Goal: Information Seeking & Learning: Learn about a topic

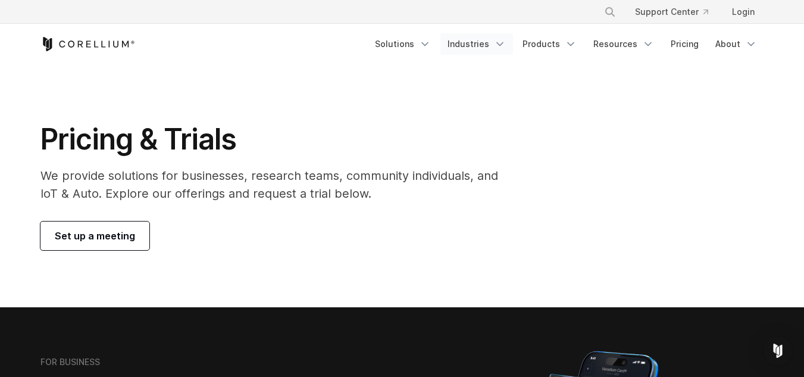
click at [483, 43] on link "Industries" at bounding box center [476, 43] width 73 height 21
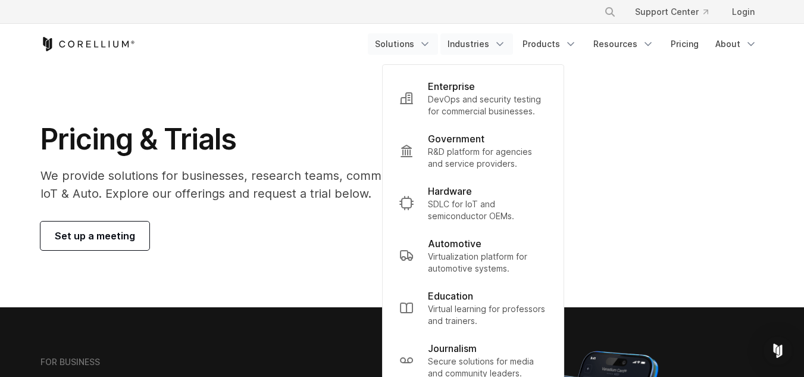
click at [419, 42] on link "Solutions" at bounding box center [403, 43] width 70 height 21
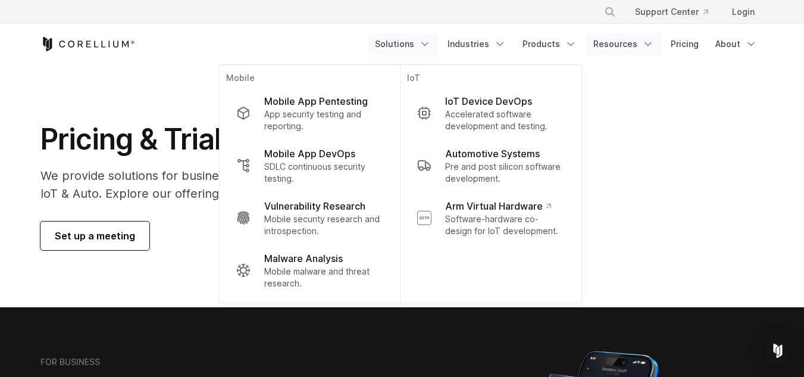
click at [641, 42] on link "Resources" at bounding box center [623, 43] width 75 height 21
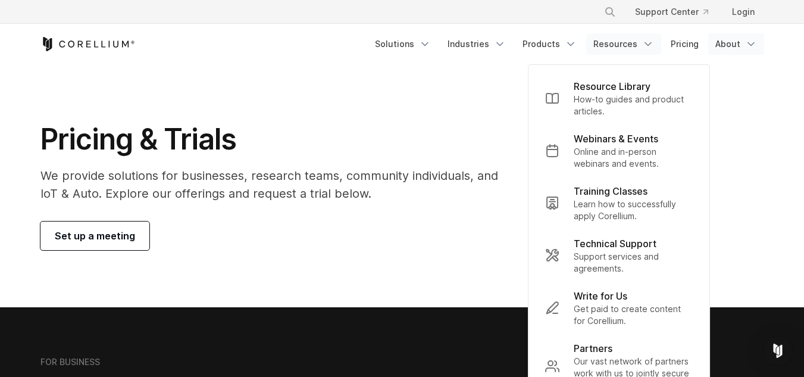
click at [740, 40] on link "About" at bounding box center [736, 43] width 56 height 21
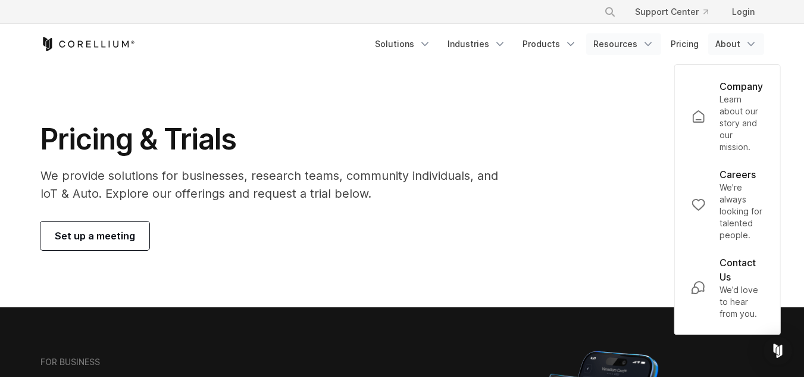
click at [643, 47] on icon "Navigation Menu" at bounding box center [648, 44] width 12 height 12
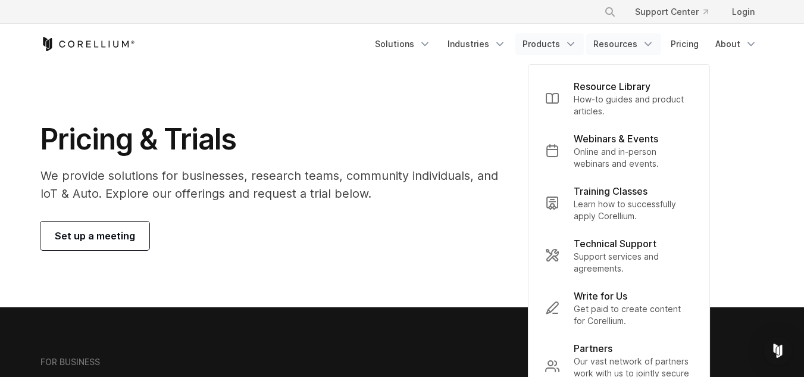
click at [572, 43] on icon "Navigation Menu" at bounding box center [571, 44] width 12 height 12
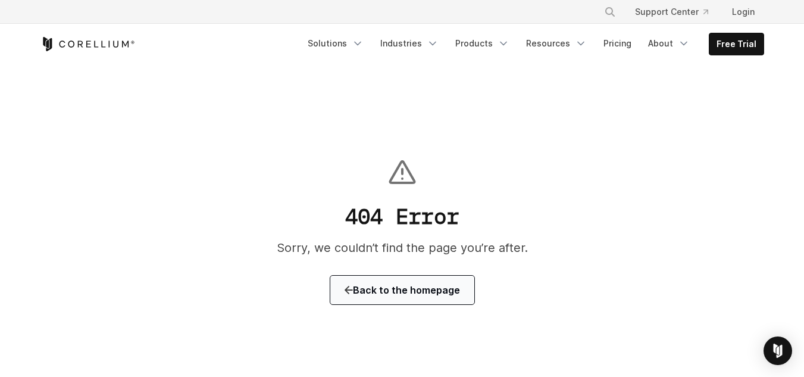
click at [405, 287] on span "Back to the homepage" at bounding box center [401, 290] width 115 height 14
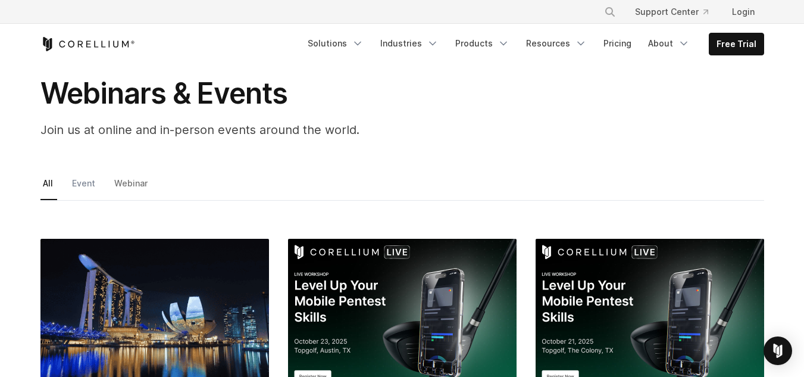
scroll to position [59, 0]
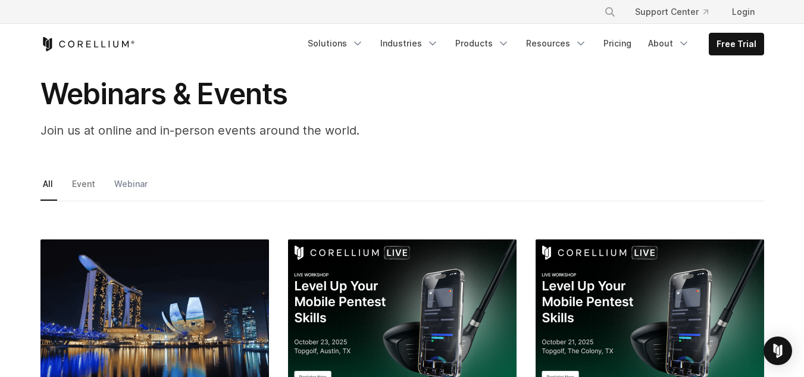
click at [130, 184] on link "Webinar" at bounding box center [132, 188] width 40 height 25
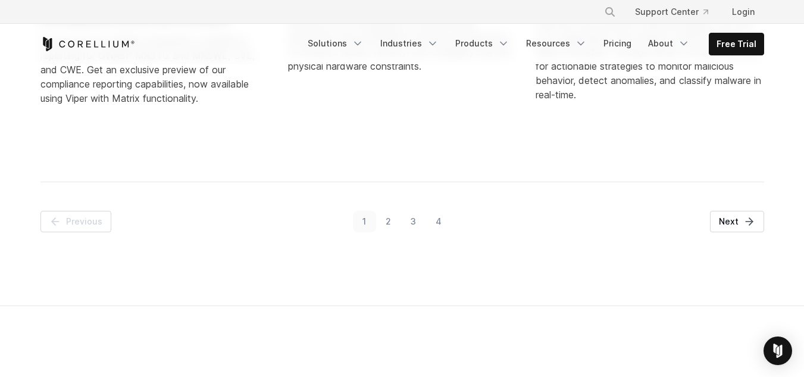
scroll to position [892, 0]
click at [751, 223] on icon "Pagination" at bounding box center [749, 221] width 12 height 12
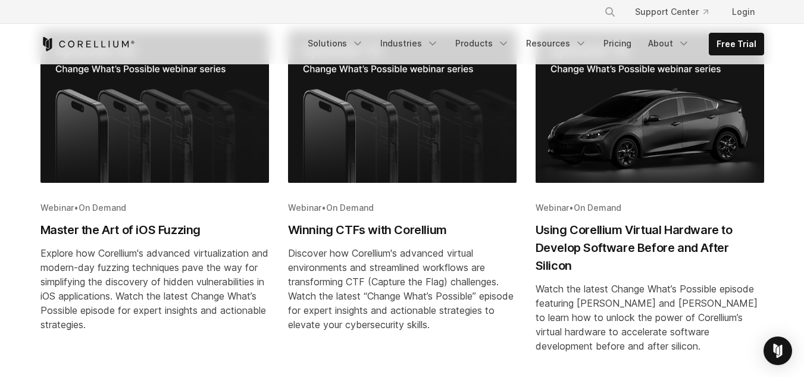
scroll to position [268, 0]
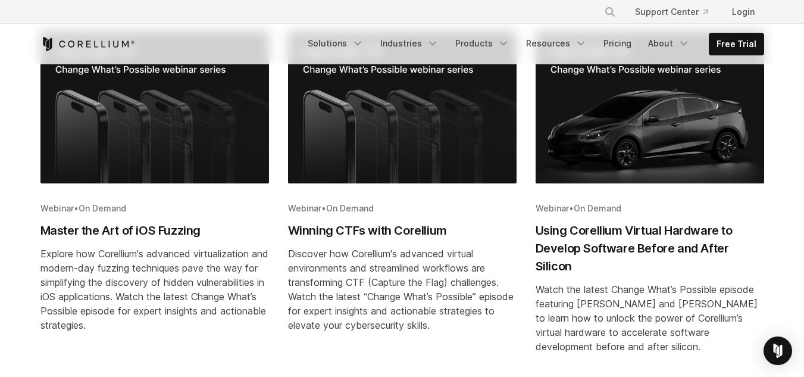
click at [143, 183] on img "Blog post summary: Master the Art of iOS Fuzzing" at bounding box center [154, 107] width 228 height 152
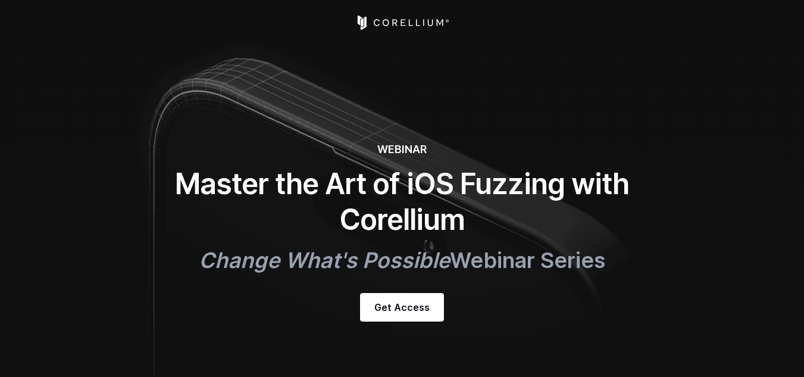
select select "*****"
select select "******"
select select "**********"
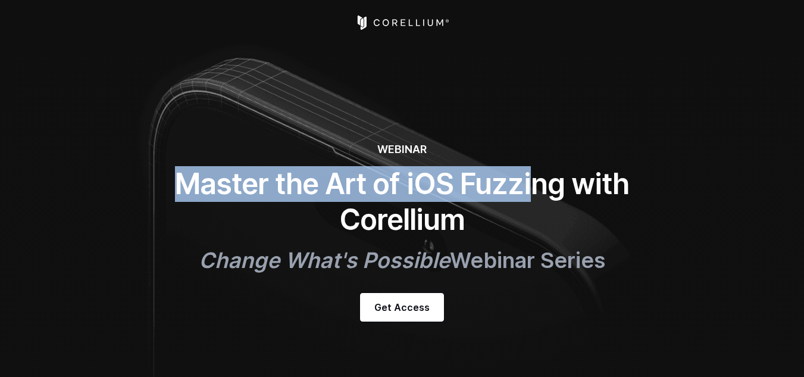
drag, startPoint x: 180, startPoint y: 179, endPoint x: 542, endPoint y: 189, distance: 362.5
click at [540, 189] on h1 "Master the Art of iOS Fuzzing with Corellium" at bounding box center [402, 201] width 476 height 71
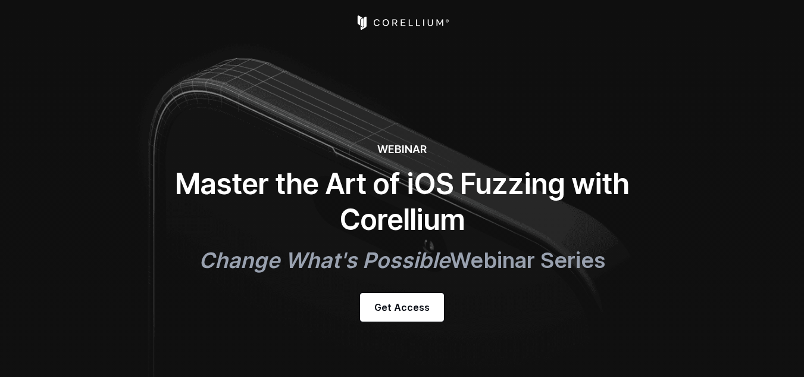
click at [578, 187] on h1 "Master the Art of iOS Fuzzing with Corellium" at bounding box center [402, 201] width 476 height 71
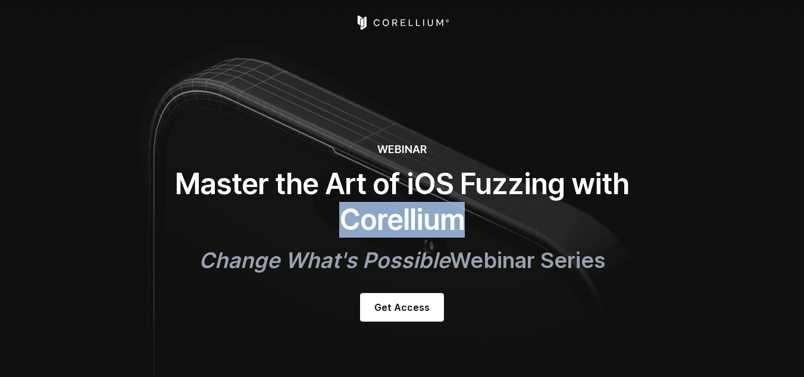
drag, startPoint x: 343, startPoint y: 222, endPoint x: 454, endPoint y: 222, distance: 110.7
click at [454, 222] on h1 "Master the Art of iOS Fuzzing with Corellium" at bounding box center [402, 201] width 476 height 71
click at [469, 217] on h1 "Master the Art of iOS Fuzzing with Corellium" at bounding box center [402, 201] width 476 height 71
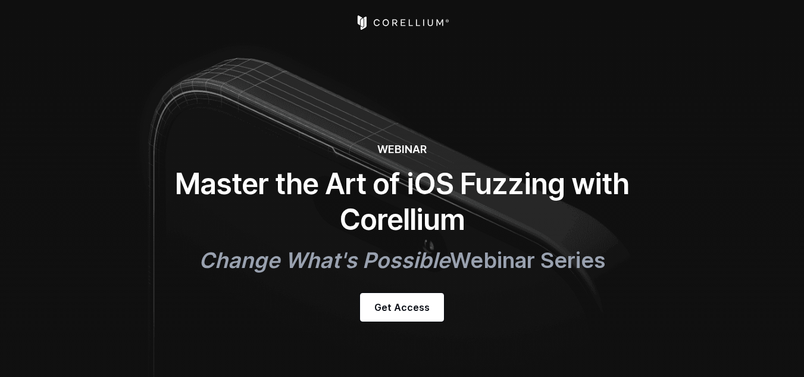
click at [496, 192] on h1 "Master the Art of iOS Fuzzing with Corellium" at bounding box center [402, 201] width 476 height 71
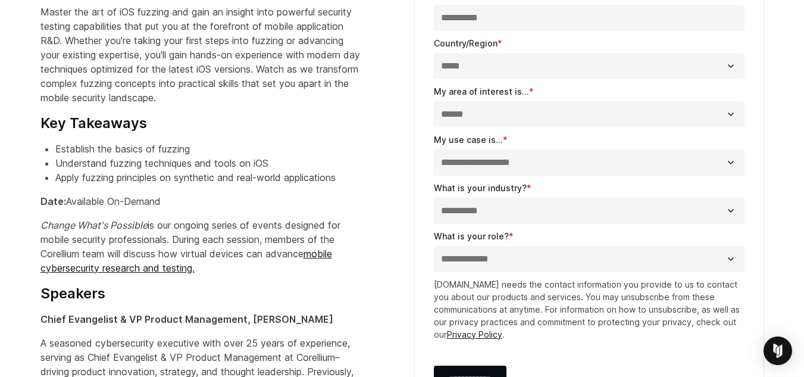
scroll to position [710, 0]
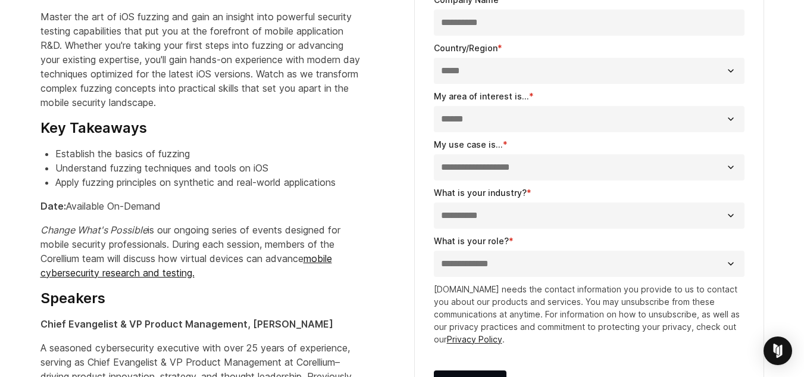
drag, startPoint x: 69, startPoint y: 206, endPoint x: 181, endPoint y: 206, distance: 112.5
click at [181, 206] on p "Date: Available On-Demand" at bounding box center [200, 206] width 321 height 14
click at [190, 219] on div "Change What's Possible Webinar Series Virtual Event: Master the Art of iOS Fuzz…" at bounding box center [215, 212] width 350 height 875
drag, startPoint x: 53, startPoint y: 232, endPoint x: 246, endPoint y: 233, distance: 193.4
click at [192, 233] on p "Change What's Possible is our ongoing series of events designed for mobile secu…" at bounding box center [200, 251] width 321 height 57
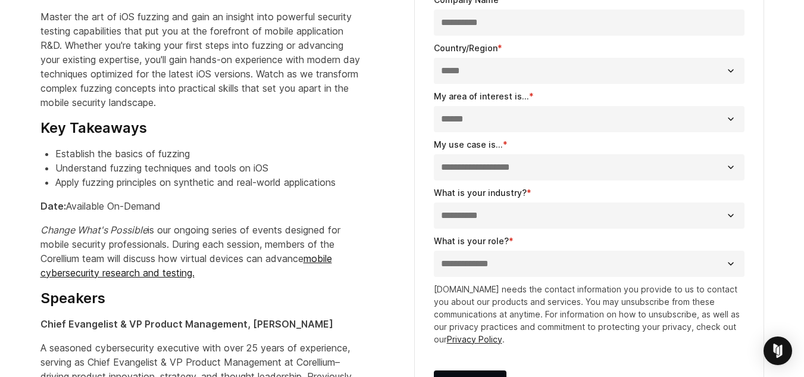
click at [249, 233] on p "Change What's Possible is our ongoing series of events designed for mobile secu…" at bounding box center [200, 251] width 321 height 57
drag, startPoint x: 148, startPoint y: 224, endPoint x: 347, endPoint y: 226, distance: 199.3
click at [308, 230] on p "Change What's Possible is our ongoing series of events designed for mobile secu…" at bounding box center [200, 251] width 321 height 57
click at [349, 226] on p "Change What's Possible is our ongoing series of events designed for mobile secu…" at bounding box center [200, 251] width 321 height 57
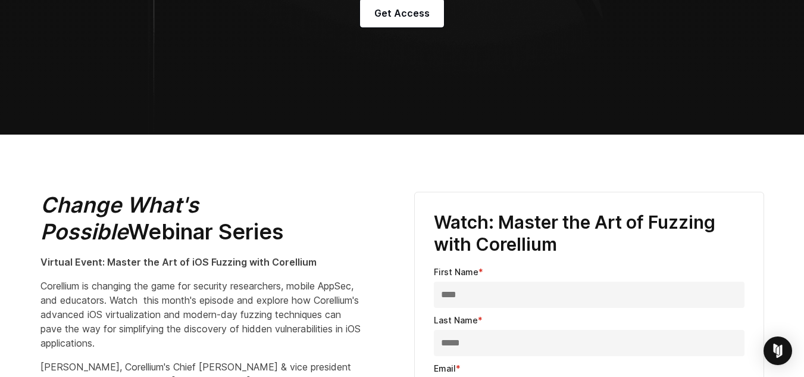
scroll to position [0, 0]
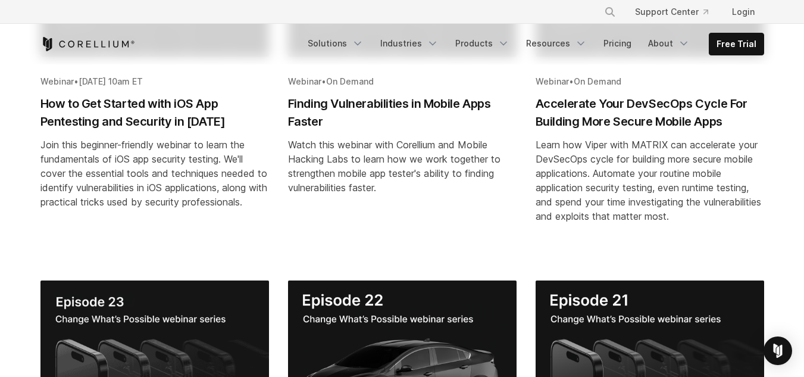
scroll to position [208, 0]
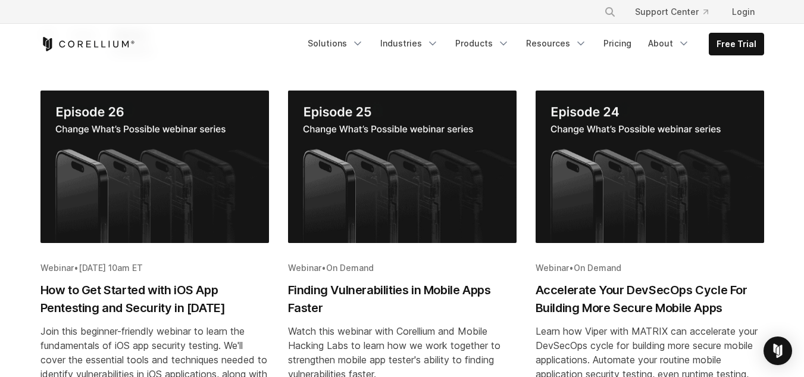
click at [417, 190] on img "Blog post summary: Finding Vulnerabilities in Mobile Apps Faster" at bounding box center [402, 166] width 228 height 152
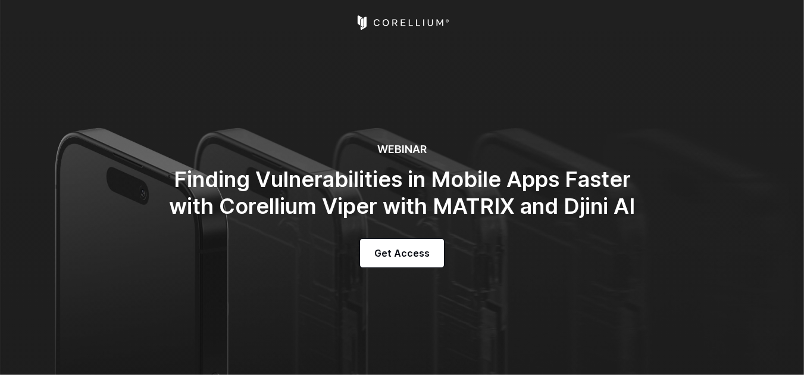
select select "*****"
select select "**********"
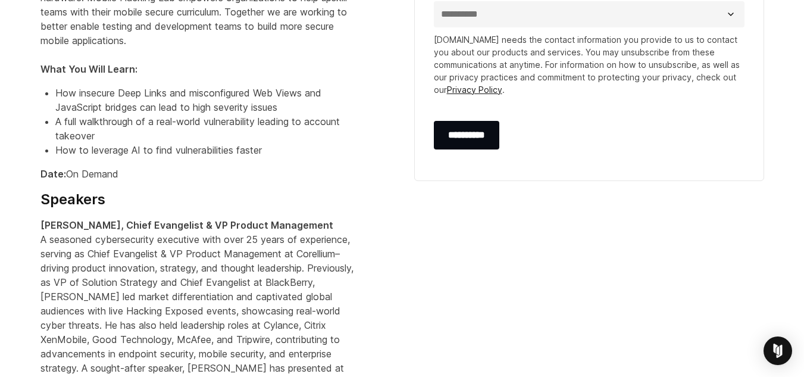
scroll to position [773, 0]
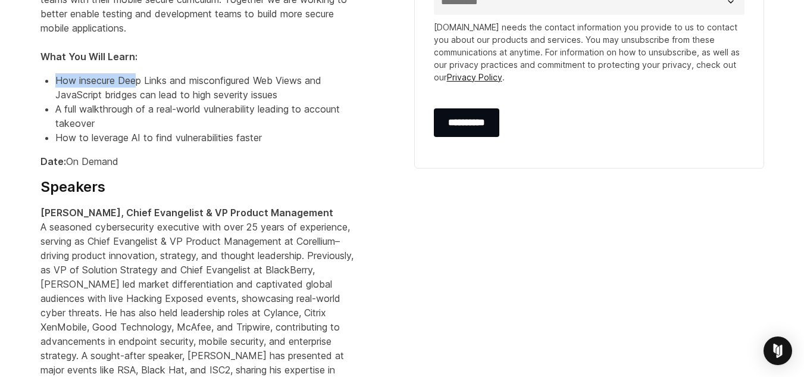
drag, startPoint x: 56, startPoint y: 84, endPoint x: 142, endPoint y: 82, distance: 85.7
click at [140, 83] on span "How insecure Deep Links and misconfigured Web Views and JavaScript bridges can …" at bounding box center [188, 87] width 266 height 26
click at [171, 80] on span "How insecure Deep Links and misconfigured Web Views and JavaScript bridges can …" at bounding box center [188, 87] width 266 height 26
drag, startPoint x: 59, startPoint y: 82, endPoint x: 170, endPoint y: 86, distance: 111.3
click at [148, 86] on span "How insecure Deep Links and misconfigured Web Views and JavaScript bridges can …" at bounding box center [188, 87] width 266 height 26
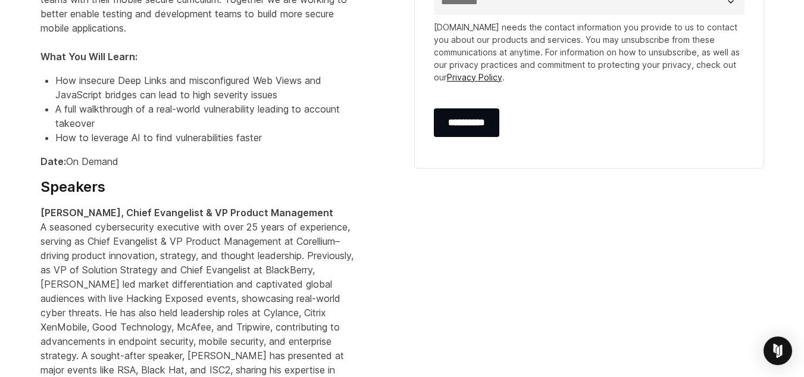
click at [178, 82] on span "How insecure Deep Links and misconfigured Web Views and JavaScript bridges can …" at bounding box center [188, 87] width 266 height 26
drag, startPoint x: 101, startPoint y: 82, endPoint x: 250, endPoint y: 82, distance: 148.7
click at [213, 86] on span "How insecure Deep Links and misconfigured Web Views and JavaScript bridges can …" at bounding box center [188, 87] width 266 height 26
click at [255, 82] on span "How insecure Deep Links and misconfigured Web Views and JavaScript bridges can …" at bounding box center [188, 87] width 266 height 26
drag, startPoint x: 177, startPoint y: 79, endPoint x: 308, endPoint y: 79, distance: 130.9
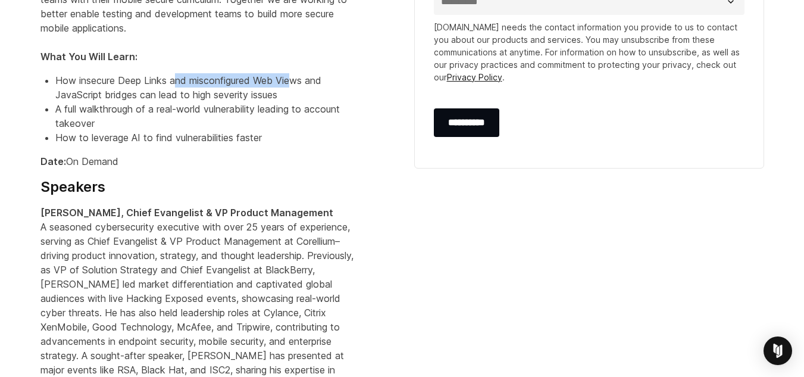
click at [292, 79] on span "How insecure Deep Links and misconfigured Web Views and JavaScript bridges can …" at bounding box center [188, 87] width 266 height 26
click at [309, 79] on span "How insecure Deep Links and misconfigured Web Views and JavaScript bridges can …" at bounding box center [188, 87] width 266 height 26
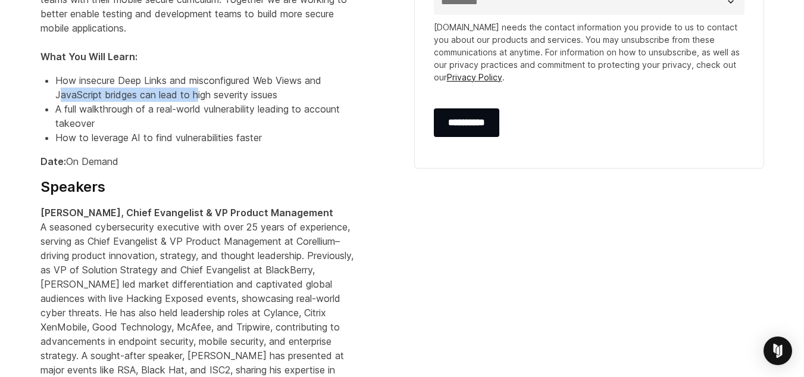
drag, startPoint x: 61, startPoint y: 97, endPoint x: 215, endPoint y: 99, distance: 154.1
click at [198, 101] on li "How insecure Deep Links and misconfigured Web Views and JavaScript bridges can …" at bounding box center [208, 87] width 306 height 29
click at [217, 99] on span "How insecure Deep Links and misconfigured Web Views and JavaScript bridges can …" at bounding box center [188, 87] width 266 height 26
drag, startPoint x: 97, startPoint y: 95, endPoint x: 214, endPoint y: 92, distance: 117.3
click at [214, 92] on span "How insecure Deep Links and misconfigured Web Views and JavaScript bridges can …" at bounding box center [188, 87] width 266 height 26
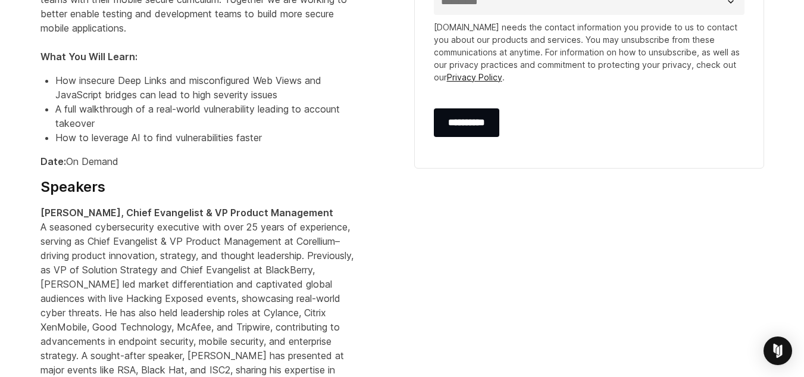
click at [223, 88] on span "How insecure Deep Links and misconfigured Web Views and JavaScript bridges can …" at bounding box center [188, 87] width 266 height 26
drag, startPoint x: 143, startPoint y: 90, endPoint x: 292, endPoint y: 94, distance: 148.8
click at [292, 94] on li "How insecure Deep Links and misconfigured Web Views and JavaScript bridges can …" at bounding box center [208, 87] width 306 height 29
drag, startPoint x: 57, startPoint y: 111, endPoint x: 214, endPoint y: 106, distance: 156.6
click at [176, 108] on span "A full walkthrough of a real-world vulnerability leading to account takeover" at bounding box center [197, 116] width 284 height 26
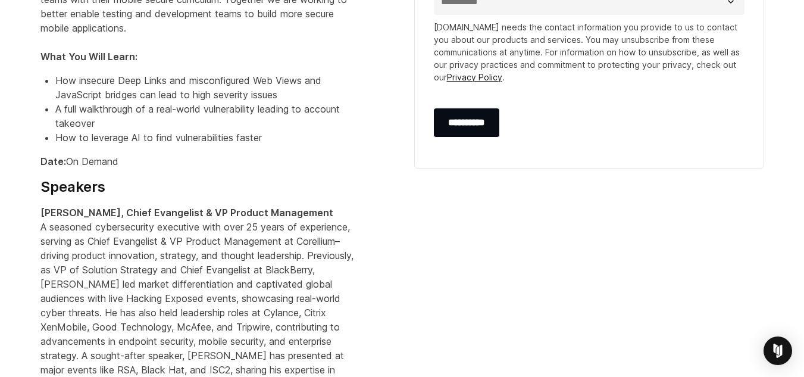
click at [215, 106] on span "A full walkthrough of a real-world vulnerability leading to account takeover" at bounding box center [197, 116] width 284 height 26
drag, startPoint x: 96, startPoint y: 109, endPoint x: 261, endPoint y: 111, distance: 164.8
click at [250, 111] on span "A full walkthrough of a real-world vulnerability leading to account takeover" at bounding box center [197, 116] width 284 height 26
click at [295, 108] on span "A full walkthrough of a real-world vulnerability leading to account takeover" at bounding box center [197, 116] width 284 height 26
drag, startPoint x: 172, startPoint y: 106, endPoint x: 341, endPoint y: 110, distance: 169.0
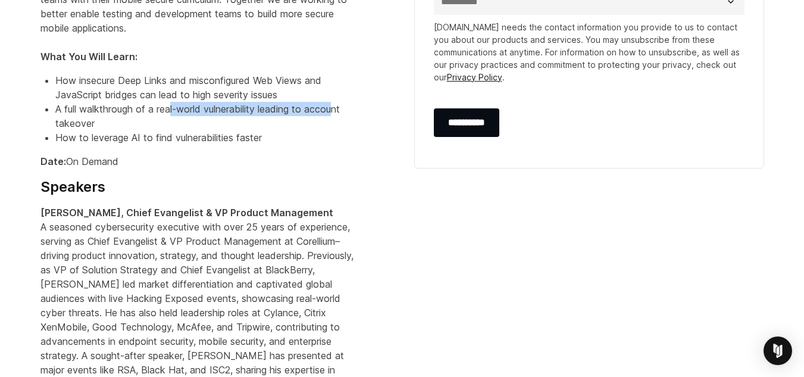
click at [340, 110] on span "A full walkthrough of a real-world vulnerability leading to account takeover" at bounding box center [197, 116] width 284 height 26
drag, startPoint x: 75, startPoint y: 126, endPoint x: 158, endPoint y: 118, distance: 83.6
click at [158, 118] on ul "How insecure Deep Links and misconfigured Web Views and JavaScript bridges can …" at bounding box center [200, 108] width 321 height 71
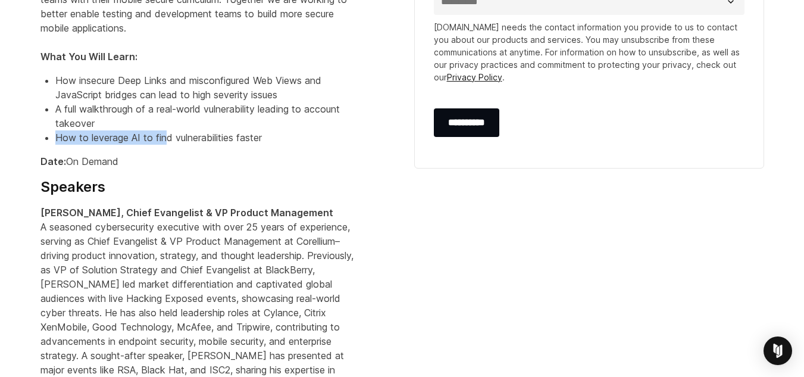
drag, startPoint x: 55, startPoint y: 139, endPoint x: 175, endPoint y: 138, distance: 119.6
click at [168, 138] on span "How to leverage AI to find vulnerabilities faster" at bounding box center [158, 137] width 206 height 12
click at [188, 138] on span "How to leverage AI to find vulnerabilities faster" at bounding box center [158, 137] width 206 height 12
drag, startPoint x: 68, startPoint y: 138, endPoint x: 217, endPoint y: 139, distance: 149.3
click at [199, 139] on span "How to leverage AI to find vulnerabilities faster" at bounding box center [158, 137] width 206 height 12
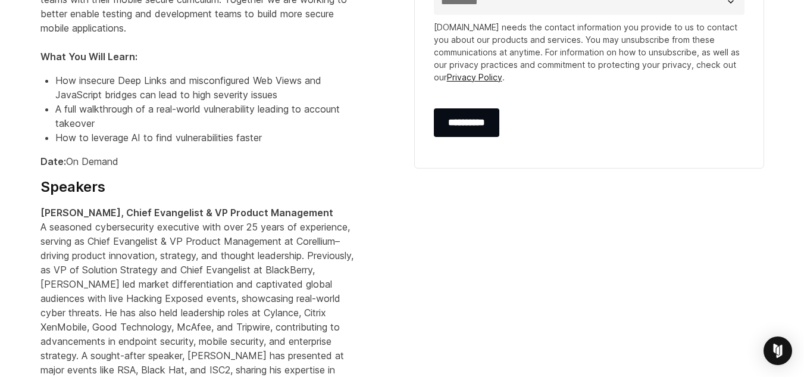
click at [217, 139] on span "How to leverage AI to find vulnerabilities faster" at bounding box center [158, 137] width 206 height 12
drag, startPoint x: 109, startPoint y: 140, endPoint x: 246, endPoint y: 143, distance: 136.3
click at [240, 143] on span "How to leverage AI to find vulnerabilities faster" at bounding box center [158, 137] width 206 height 12
click at [251, 143] on span "How to leverage AI to find vulnerabilities faster" at bounding box center [158, 137] width 206 height 12
drag, startPoint x: 138, startPoint y: 139, endPoint x: 256, endPoint y: 136, distance: 118.4
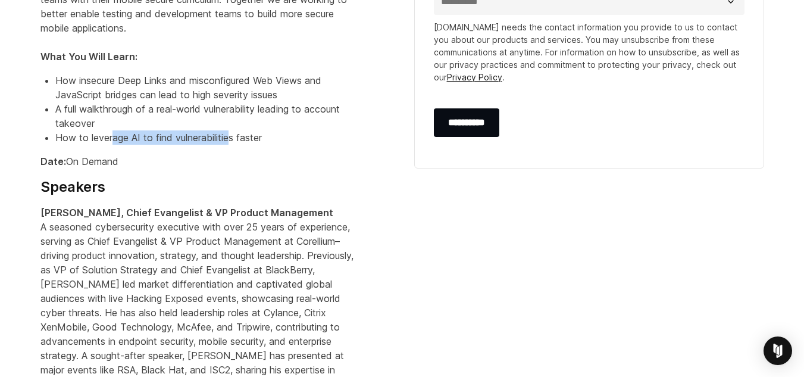
click at [245, 136] on span "How to leverage AI to find vulnerabilities faster" at bounding box center [158, 137] width 206 height 12
click at [262, 136] on span "How to leverage AI to find vulnerabilities faster" at bounding box center [158, 137] width 206 height 12
drag, startPoint x: 134, startPoint y: 139, endPoint x: 269, endPoint y: 136, distance: 135.1
click at [256, 137] on span "How to leverage AI to find vulnerabilities faster" at bounding box center [158, 137] width 206 height 12
click at [270, 134] on li "How to leverage AI to find vulnerabilities faster" at bounding box center [208, 137] width 306 height 14
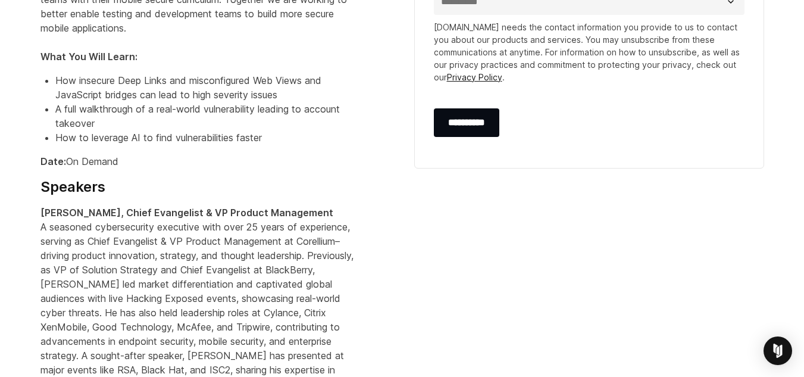
drag, startPoint x: 64, startPoint y: 162, endPoint x: 161, endPoint y: 162, distance: 97.0
click at [158, 162] on p "Date: On Demand" at bounding box center [200, 161] width 321 height 14
click at [177, 159] on p "Date: On Demand" at bounding box center [200, 161] width 321 height 14
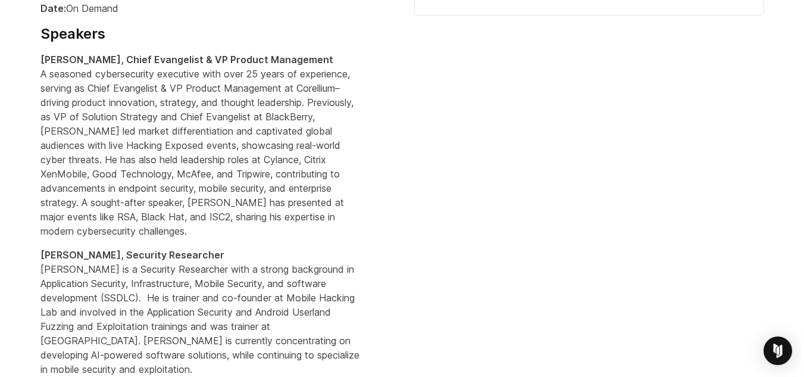
scroll to position [919, 0]
